Goal: Transaction & Acquisition: Book appointment/travel/reservation

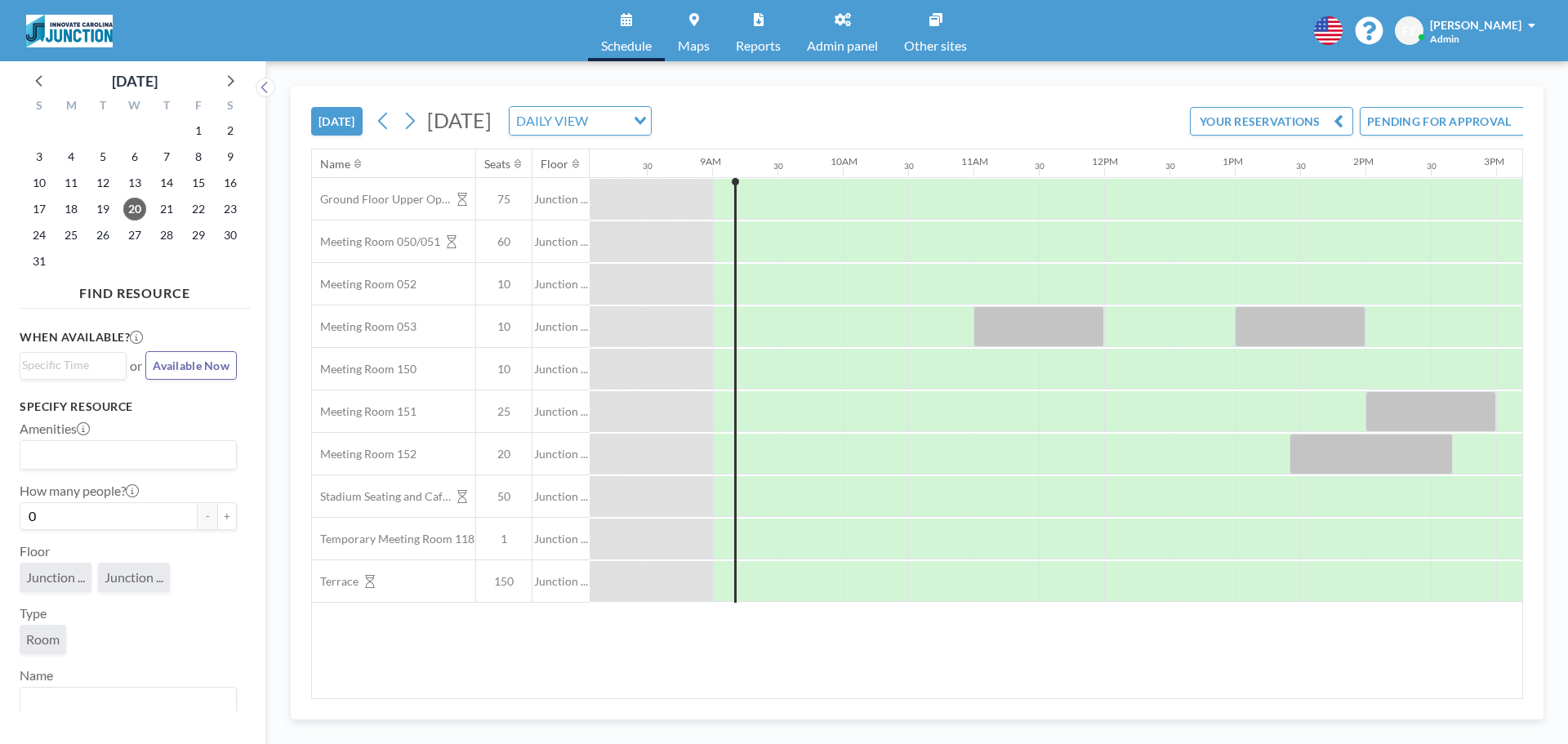
scroll to position [0, 1111]
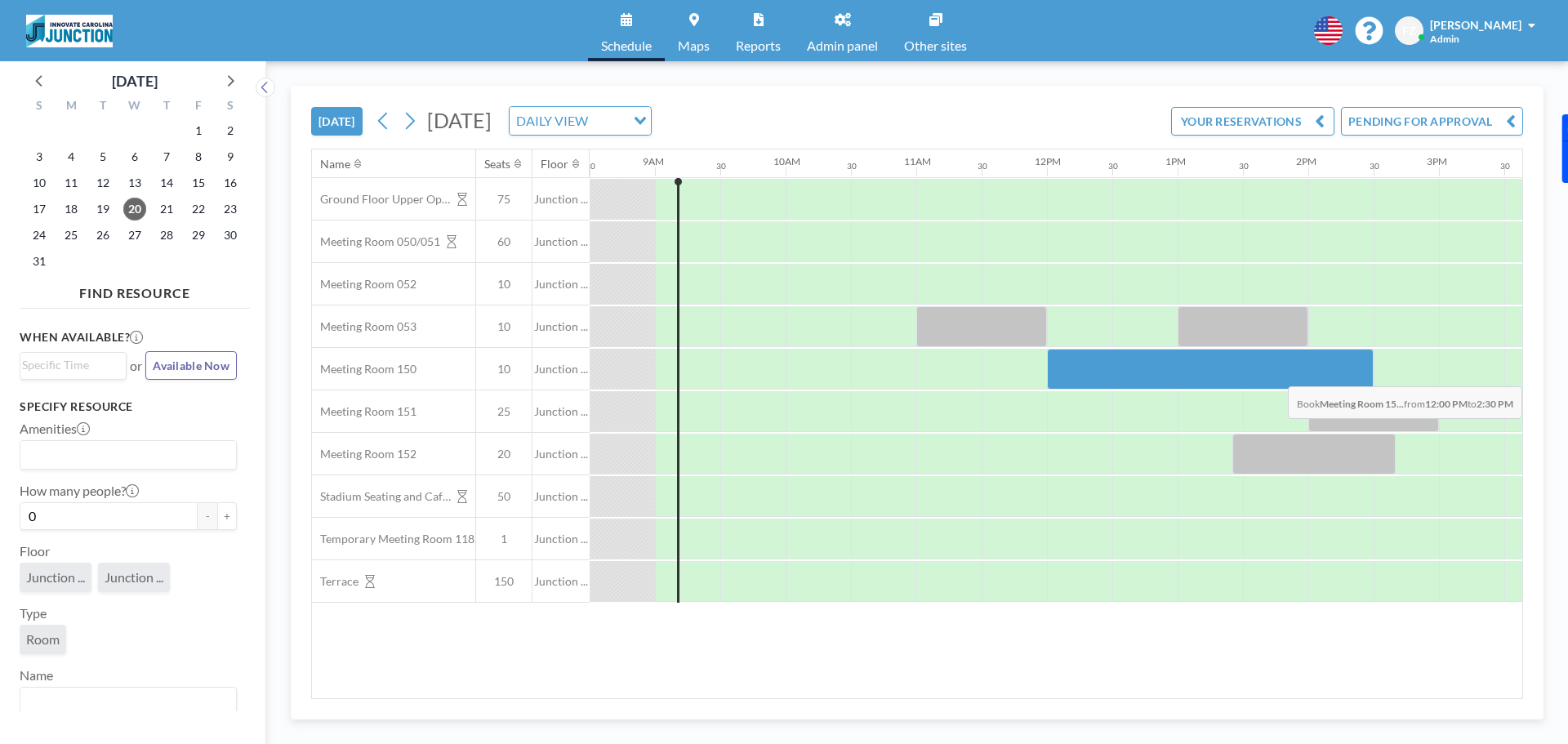
drag, startPoint x: 1070, startPoint y: 375, endPoint x: 1321, endPoint y: 374, distance: 251.0
click at [1321, 374] on div at bounding box center [1209, 369] width 326 height 41
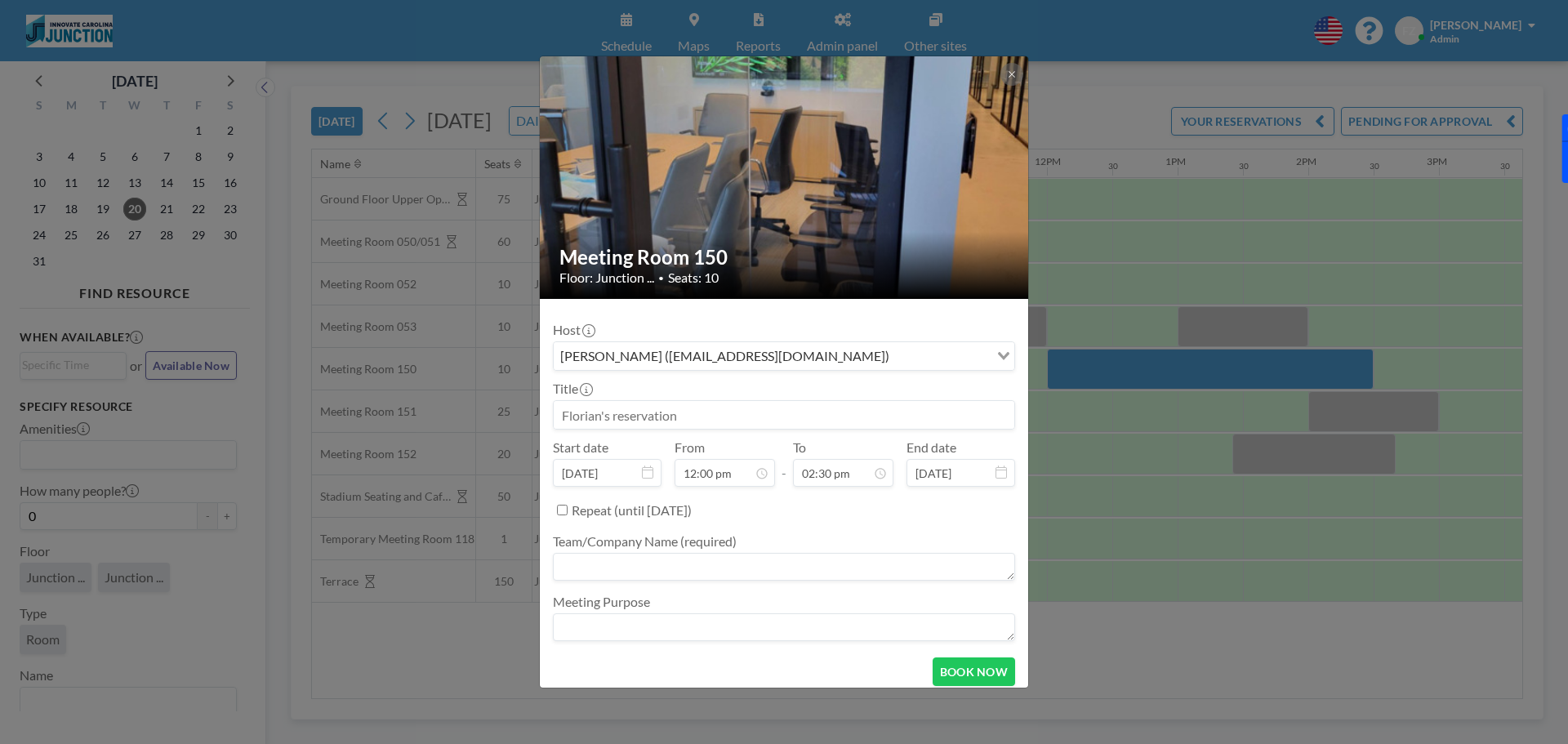
scroll to position [842, 0]
click at [748, 572] on textarea at bounding box center [783, 566] width 462 height 28
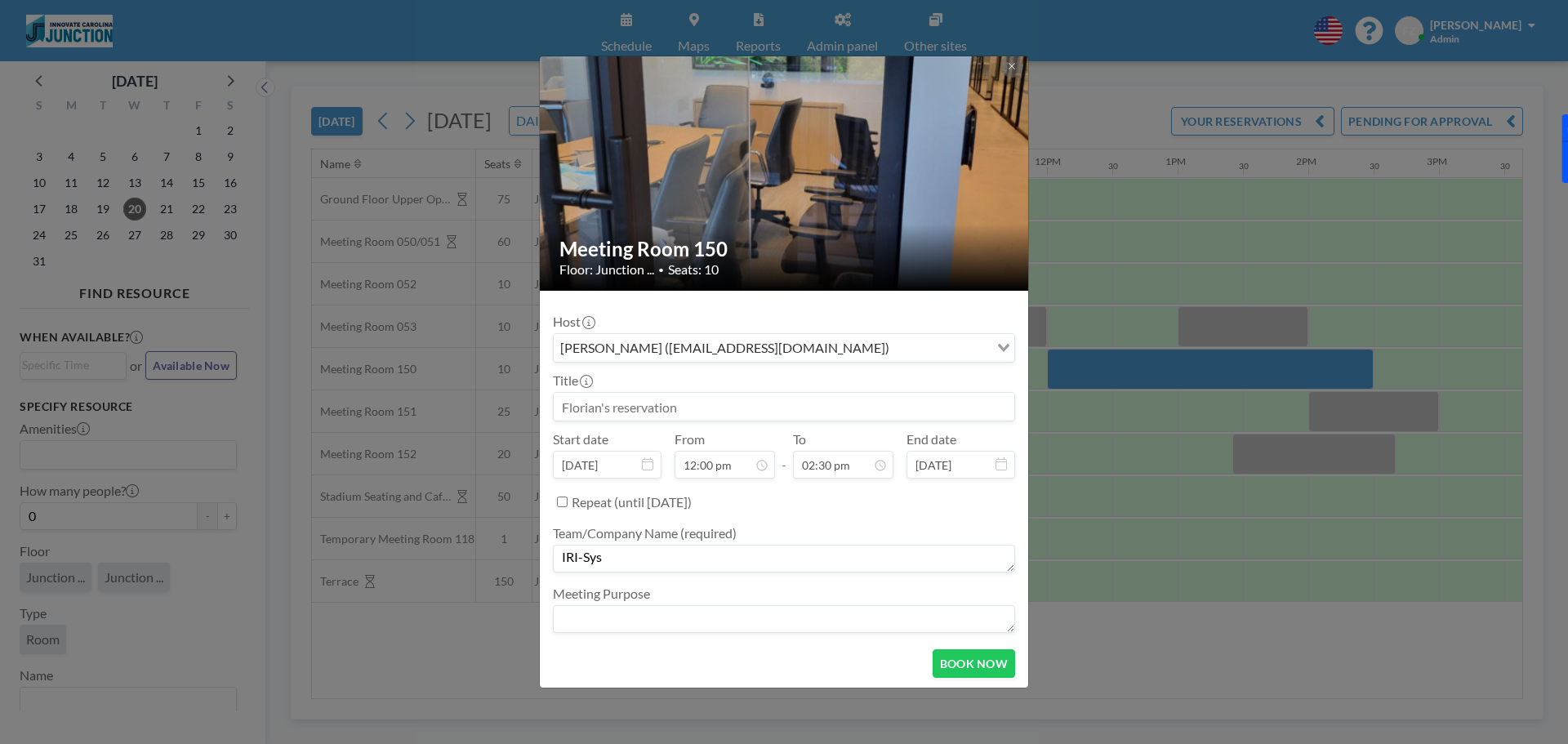
scroll to position [11, 0]
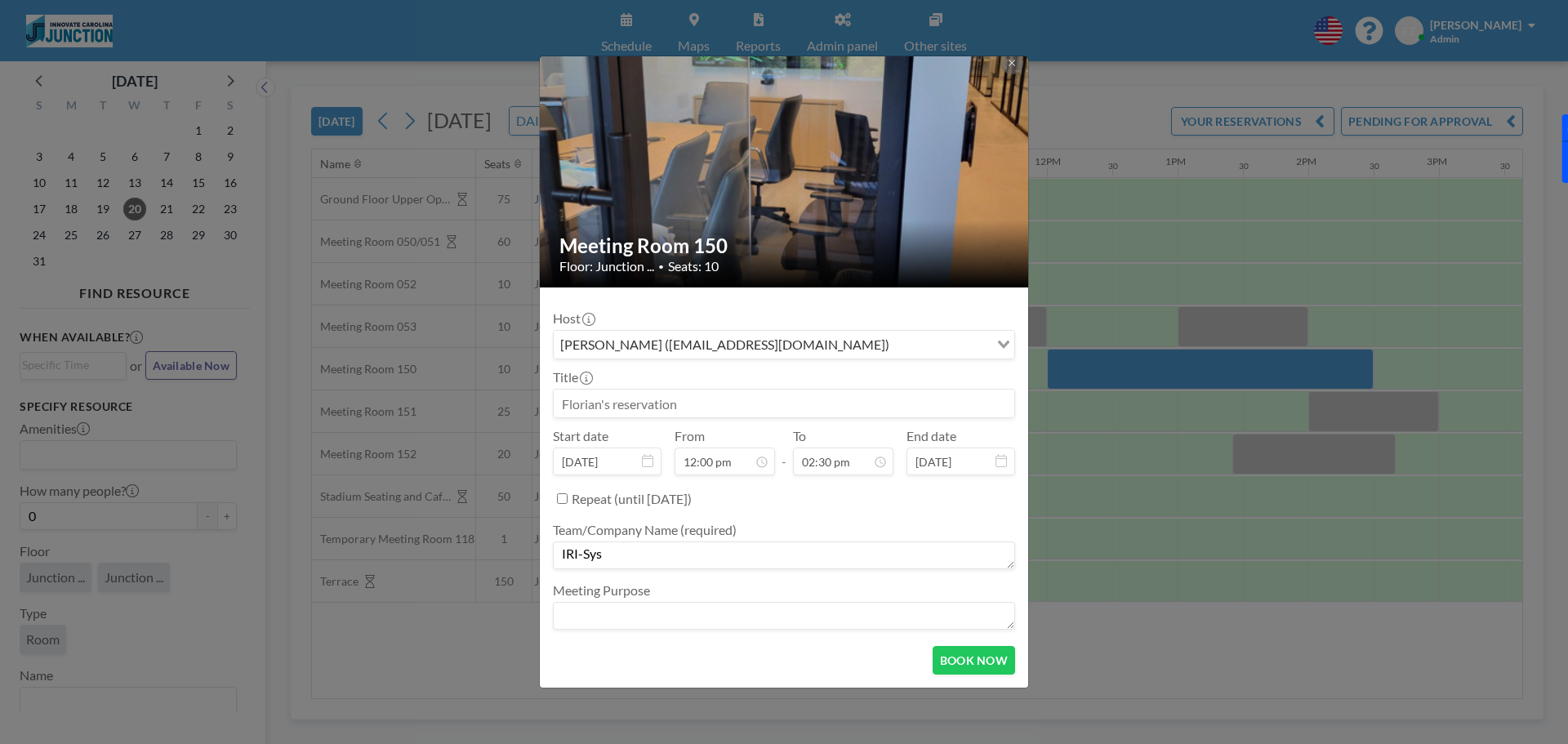
type textarea "IRI-Sys"
click at [685, 626] on textarea at bounding box center [783, 615] width 462 height 28
type textarea "C"
type textarea "Call"
click at [941, 654] on button "BOOK NOW" at bounding box center [973, 660] width 82 height 29
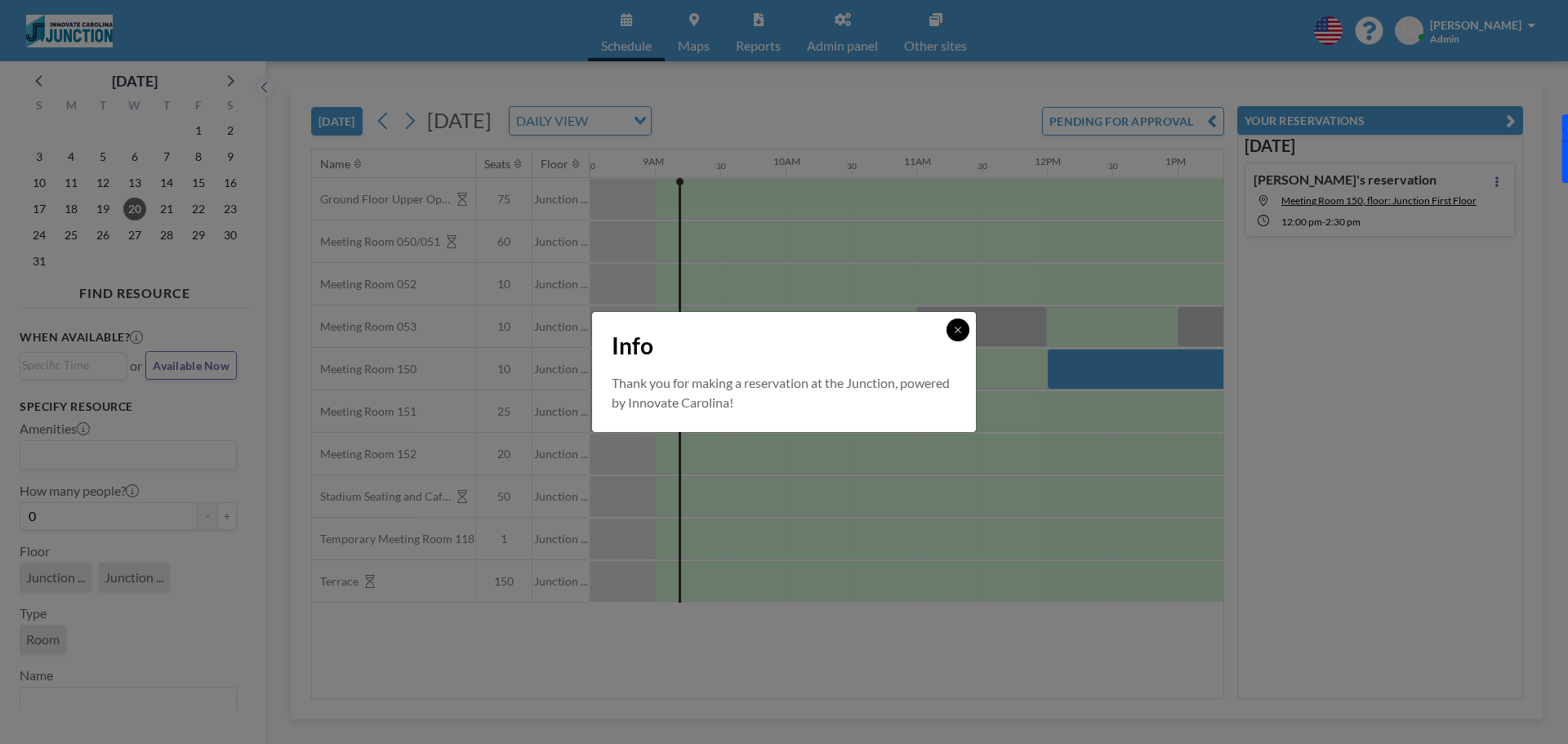
click at [955, 329] on icon at bounding box center [959, 330] width 10 height 10
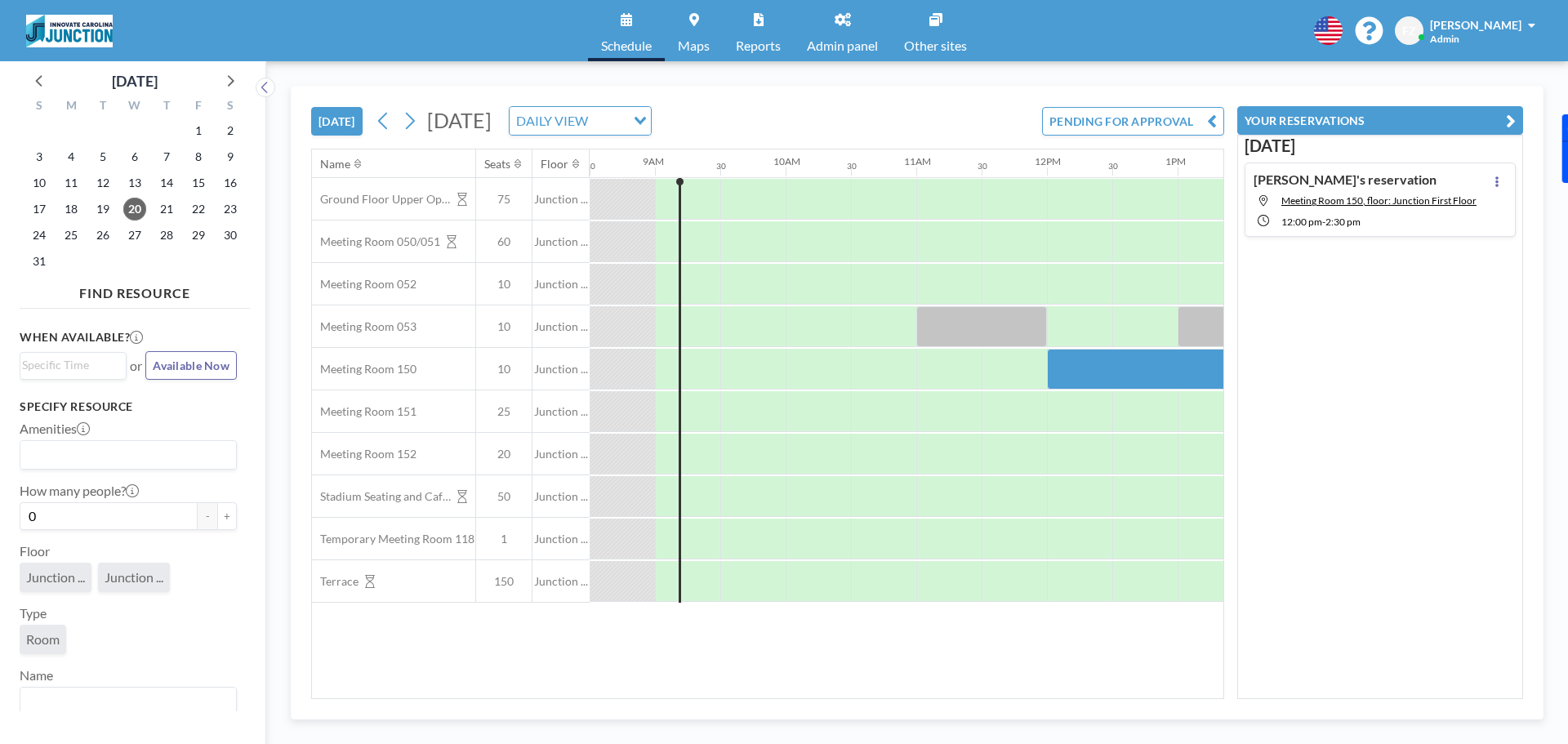
click at [965, 100] on div "[DATE] [DATE] DAILY VIEW Loading... PENDING FOR APPROVAL" at bounding box center [767, 117] width 913 height 62
click at [1504, 120] on button "YOUR RESERVATIONS" at bounding box center [1380, 120] width 286 height 29
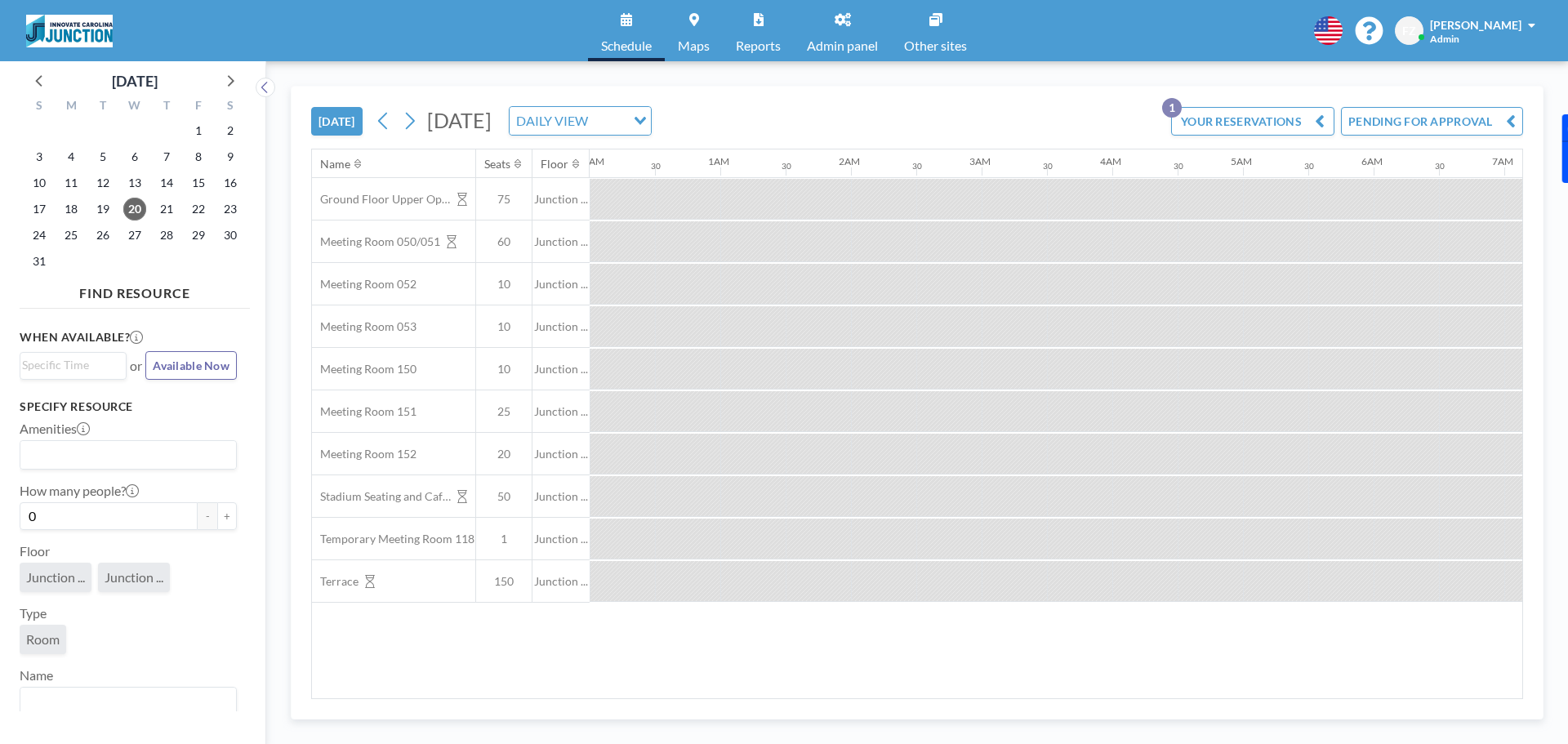
scroll to position [0, 1111]
